Goal: Register for event/course

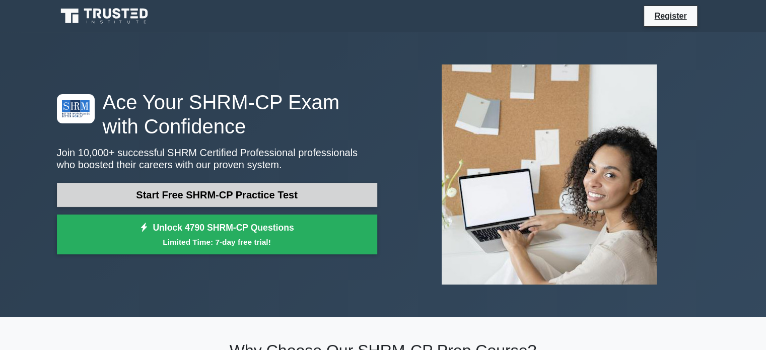
click at [223, 196] on link "Start Free SHRM-CP Practice Test" at bounding box center [217, 195] width 320 height 24
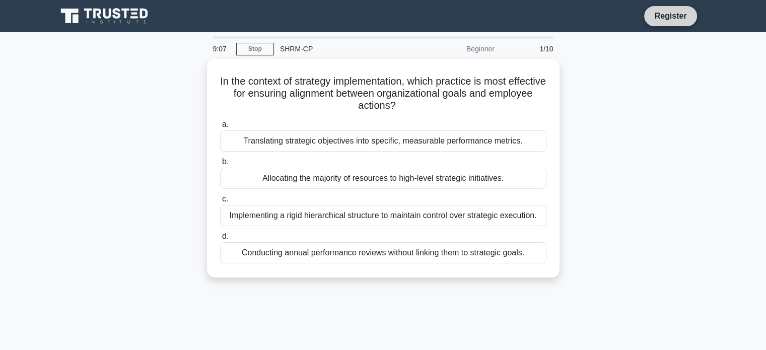
click at [681, 12] on link "Register" at bounding box center [671, 16] width 44 height 13
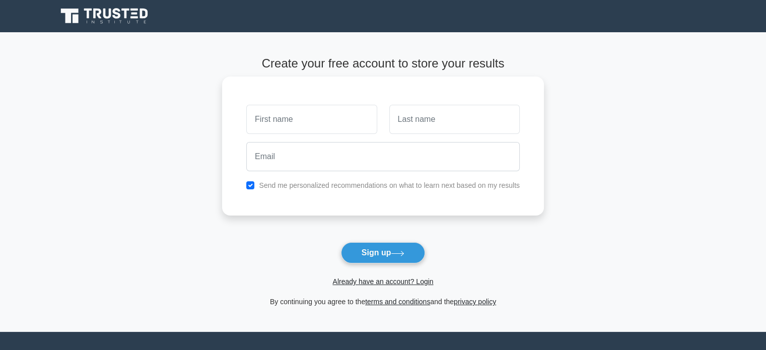
click at [325, 128] on input "text" at bounding box center [311, 119] width 131 height 29
click at [322, 120] on input "text" at bounding box center [311, 119] width 131 height 29
type input "mia"
click at [431, 124] on input "text" at bounding box center [455, 119] width 131 height 29
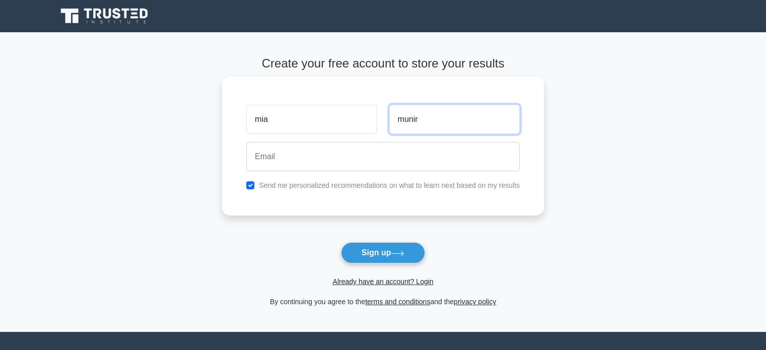
type input "munir"
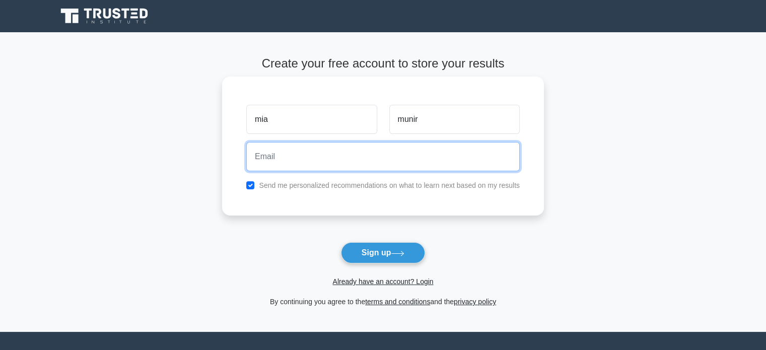
click at [370, 159] on input "email" at bounding box center [383, 156] width 274 height 29
type input "liplisa7@gmail.com"
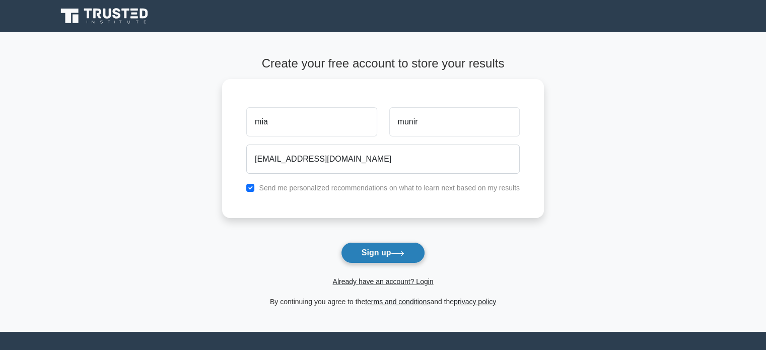
click at [387, 250] on button "Sign up" at bounding box center [383, 252] width 85 height 21
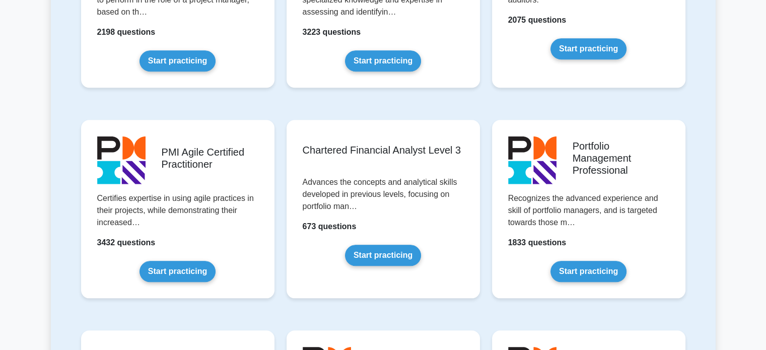
scroll to position [857, 0]
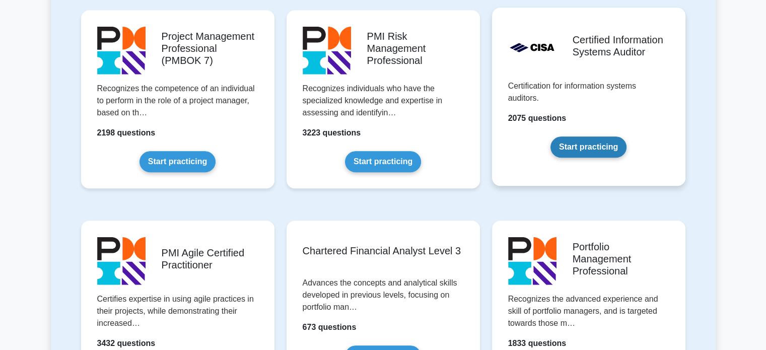
click at [587, 146] on link "Start practicing" at bounding box center [589, 147] width 76 height 21
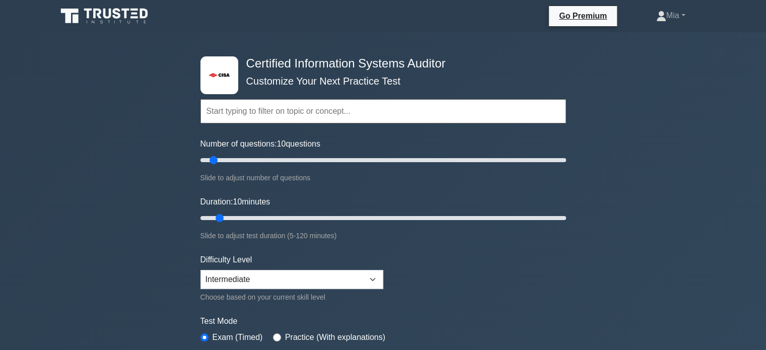
click at [300, 113] on input "text" at bounding box center [384, 111] width 366 height 24
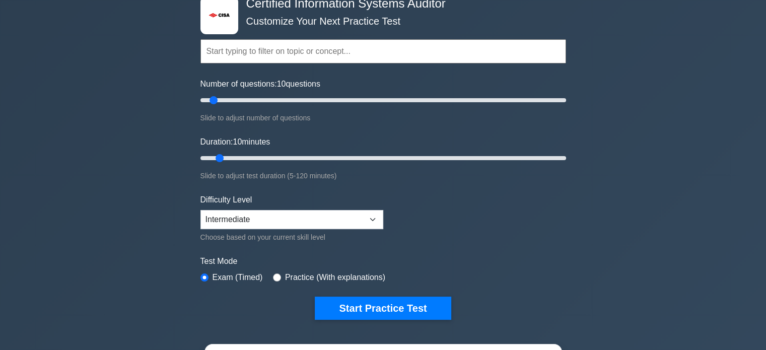
scroll to position [151, 0]
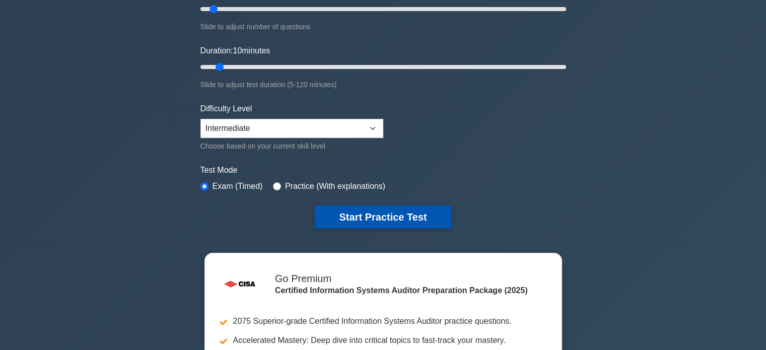
click at [397, 217] on button "Start Practice Test" at bounding box center [383, 217] width 136 height 23
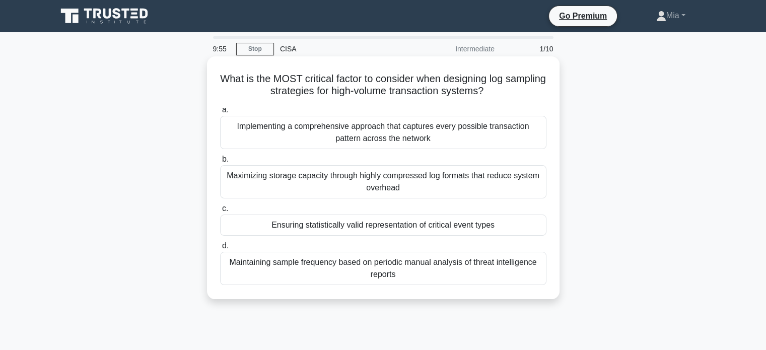
click at [362, 263] on div "Maintaining sample frequency based on periodic manual analysis of threat intell…" at bounding box center [383, 268] width 327 height 33
click at [220, 249] on input "d. Maintaining sample frequency based on periodic manual analysis of threat int…" at bounding box center [220, 246] width 0 height 7
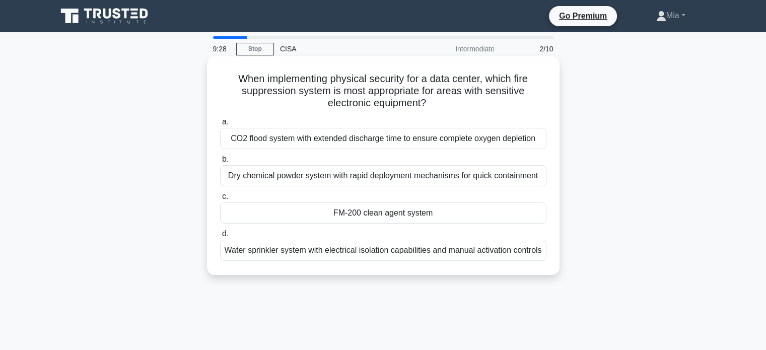
click at [403, 251] on div "Water sprinkler system with electrical isolation capabilities and manual activa…" at bounding box center [383, 250] width 327 height 21
click at [220, 237] on input "d. Water sprinkler system with electrical isolation capabilities and manual act…" at bounding box center [220, 234] width 0 height 7
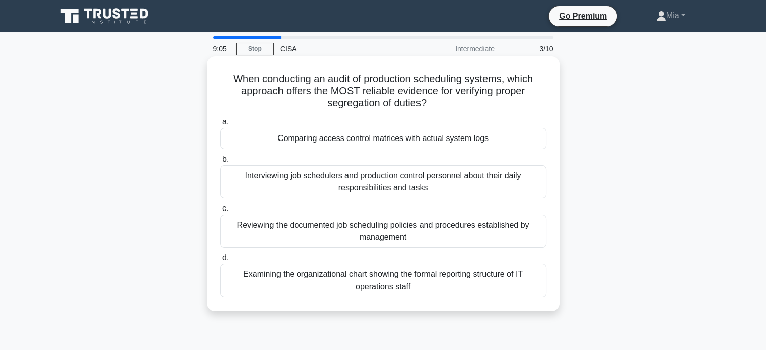
click at [403, 234] on div "Reviewing the documented job scheduling policies and procedures established by …" at bounding box center [383, 231] width 327 height 33
click at [276, 229] on div "Reviewing the documented job scheduling policies and procedures established by …" at bounding box center [383, 231] width 327 height 33
click at [220, 212] on input "c. Reviewing the documented job scheduling policies and procedures established …" at bounding box center [220, 209] width 0 height 7
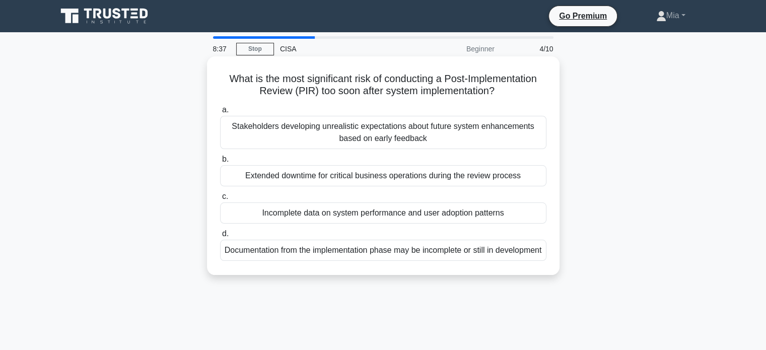
click at [458, 212] on div "Incomplete data on system performance and user adoption patterns" at bounding box center [383, 213] width 327 height 21
click at [220, 200] on input "c. Incomplete data on system performance and user adoption patterns" at bounding box center [220, 196] width 0 height 7
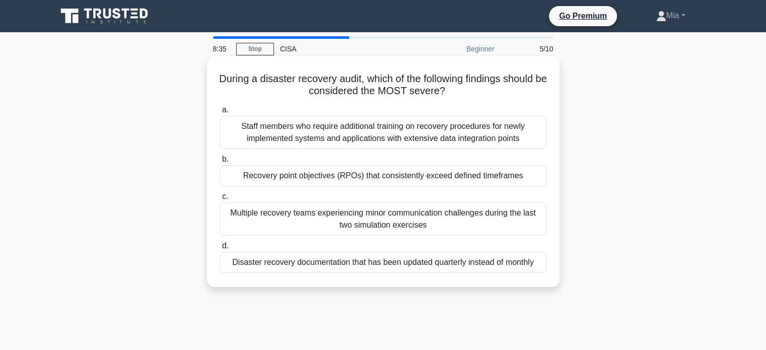
click at [405, 136] on div "Staff members who require additional training on recovery procedures for newly …" at bounding box center [383, 132] width 327 height 33
click at [220, 113] on input "a. Staff members who require additional training on recovery procedures for new…" at bounding box center [220, 110] width 0 height 7
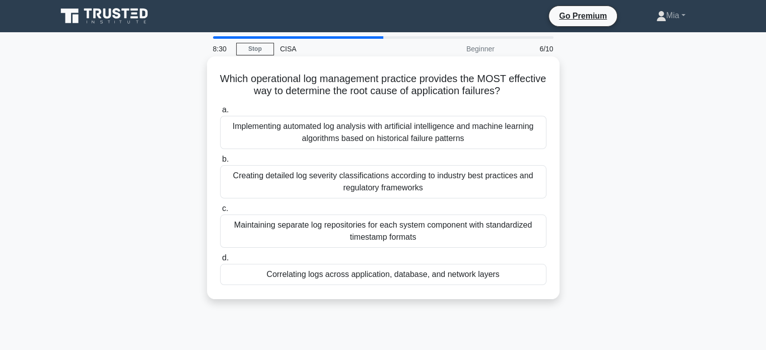
click at [435, 226] on div "Maintaining separate log repositories for each system component with standardiz…" at bounding box center [383, 231] width 327 height 33
click at [220, 212] on input "c. Maintaining separate log repositories for each system component with standar…" at bounding box center [220, 209] width 0 height 7
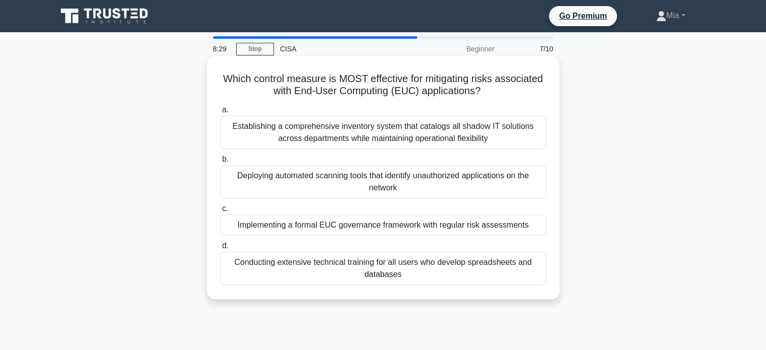
click at [418, 131] on div "Establishing a comprehensive inventory system that catalogs all shadow IT solut…" at bounding box center [383, 132] width 327 height 33
click at [220, 113] on input "a. Establishing a comprehensive inventory system that catalogs all shadow IT so…" at bounding box center [220, 110] width 0 height 7
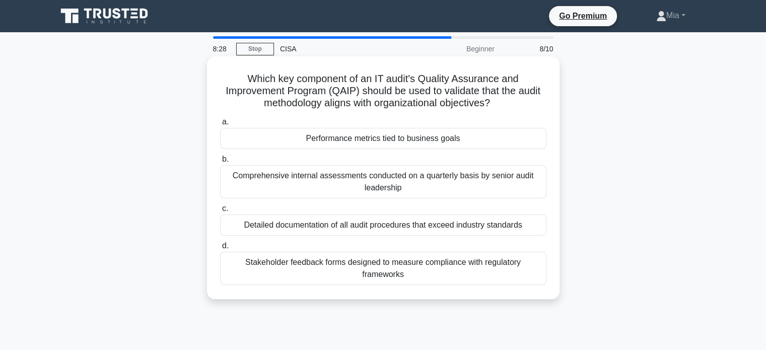
click at [402, 183] on div "Comprehensive internal assessments conducted on a quarterly basis by senior aud…" at bounding box center [383, 181] width 327 height 33
click at [220, 163] on input "b. Comprehensive internal assessments conducted on a quarterly basis by senior …" at bounding box center [220, 159] width 0 height 7
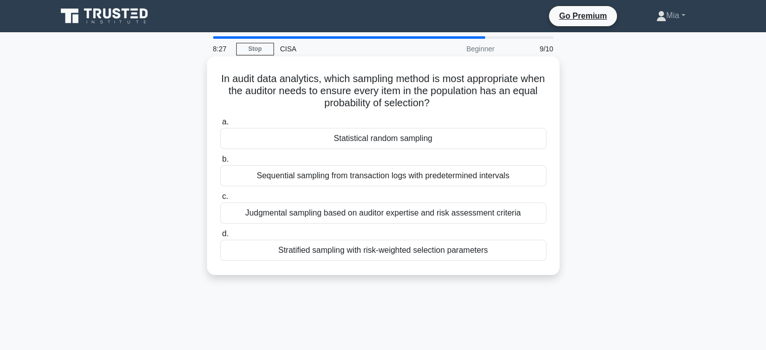
click at [405, 218] on div "Judgmental sampling based on auditor expertise and risk assessment criteria" at bounding box center [383, 213] width 327 height 21
click at [220, 200] on input "c. Judgmental sampling based on auditor expertise and risk assessment criteria" at bounding box center [220, 196] width 0 height 7
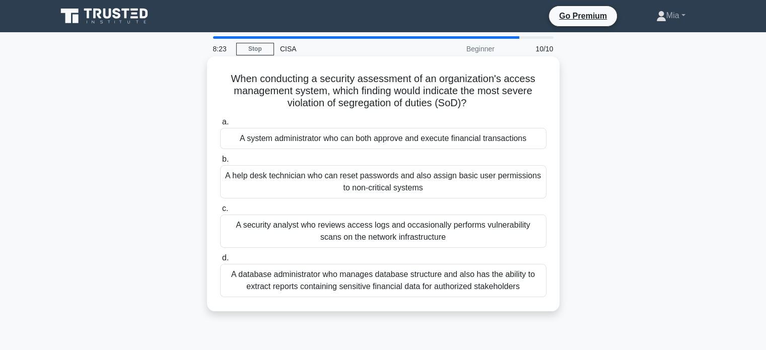
click at [416, 143] on div "A system administrator who can both approve and execute financial transactions" at bounding box center [383, 138] width 327 height 21
click at [220, 125] on input "a. A system administrator who can both approve and execute financial transactio…" at bounding box center [220, 122] width 0 height 7
